Goal: Browse casually: Explore the website without a specific task or goal

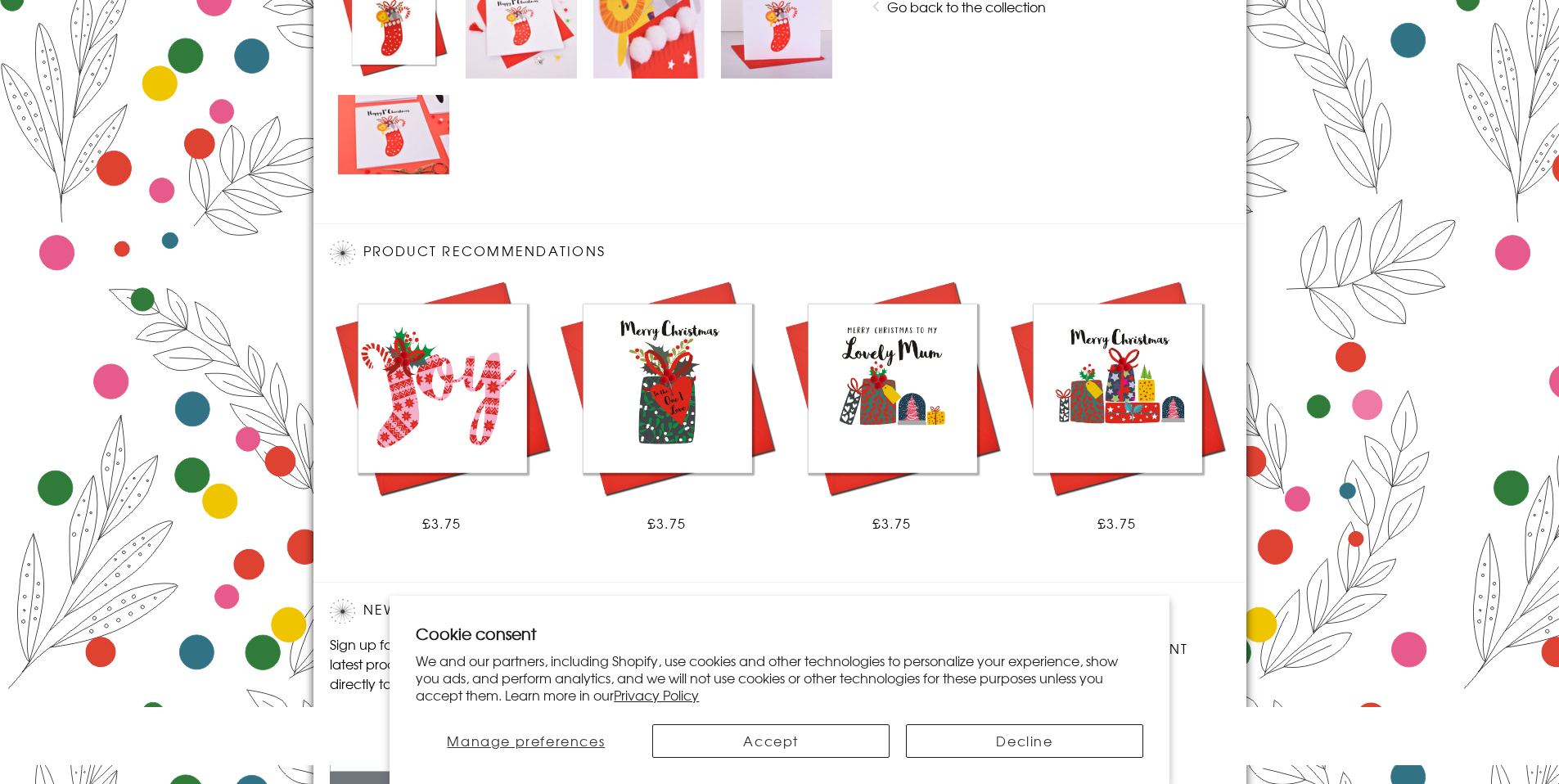
scroll to position [1000, 0]
